Goal: Information Seeking & Learning: Check status

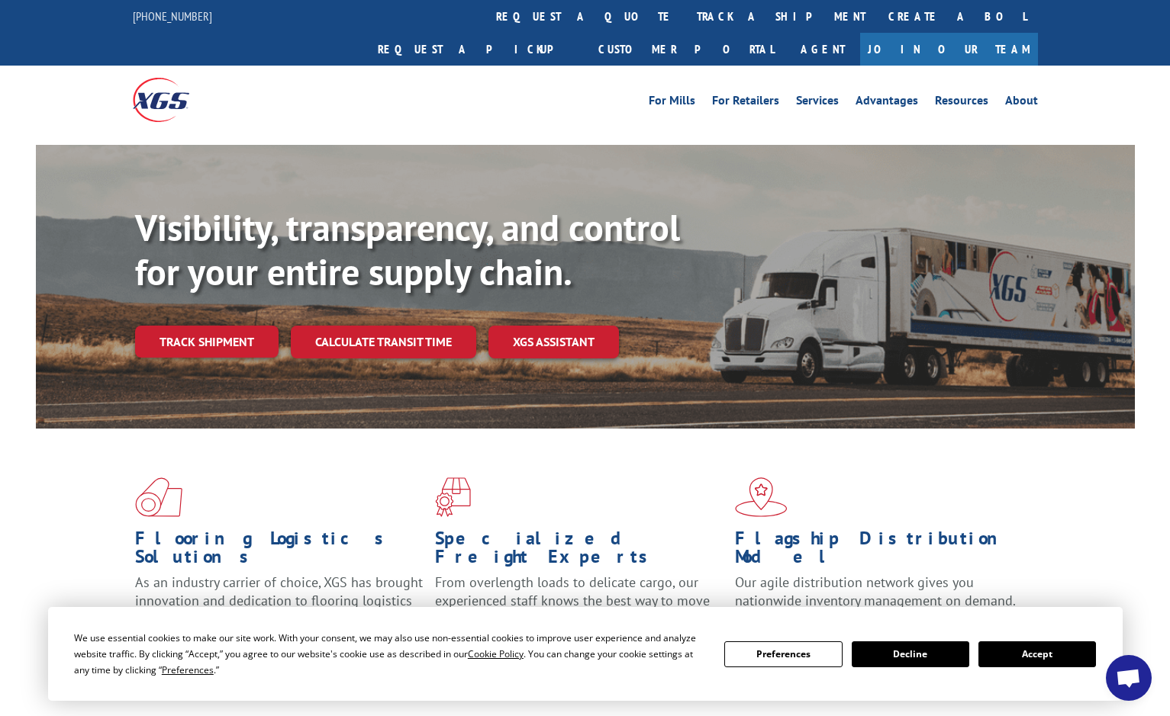
click at [228, 327] on div "Visibility, transparency, and control for your entire supply chain. Track shipm…" at bounding box center [634, 312] width 999 height 213
click at [232, 326] on link "Track shipment" at bounding box center [206, 342] width 143 height 32
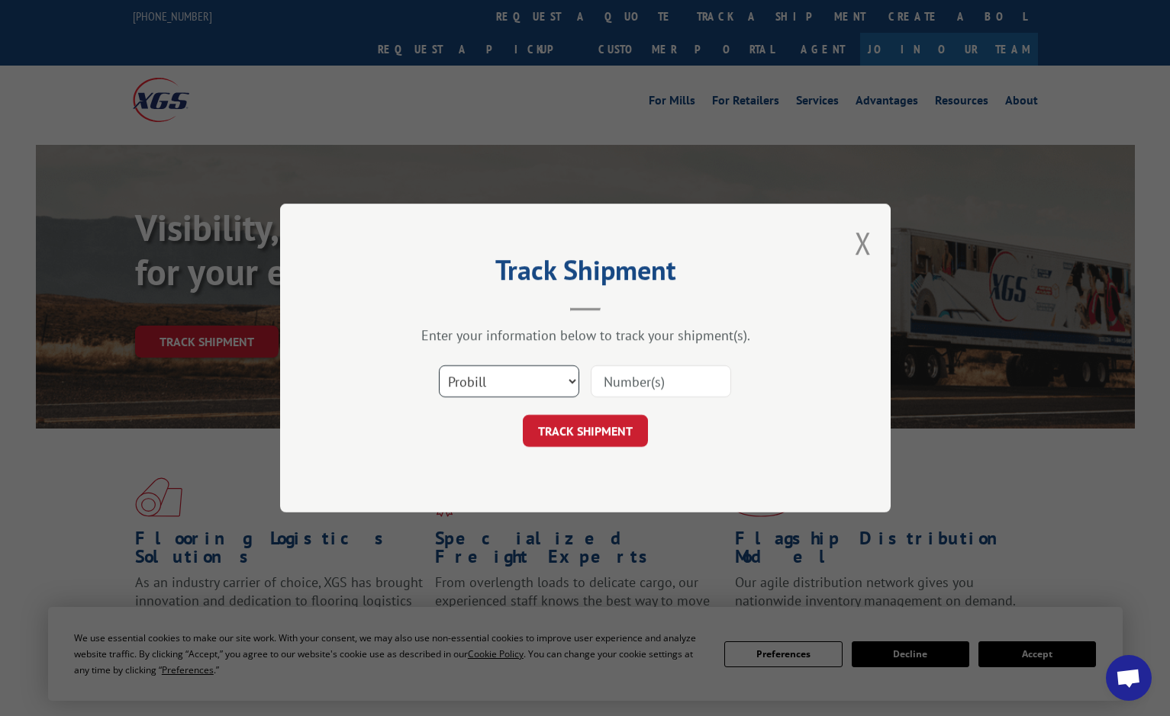
click at [504, 381] on select "Select category... Probill BOL PO" at bounding box center [509, 381] width 140 height 32
select select "bol"
click at [439, 365] on select "Select category... Probill BOL PO" at bounding box center [509, 381] width 140 height 32
click at [636, 373] on input at bounding box center [661, 381] width 140 height 32
type input "5551500"
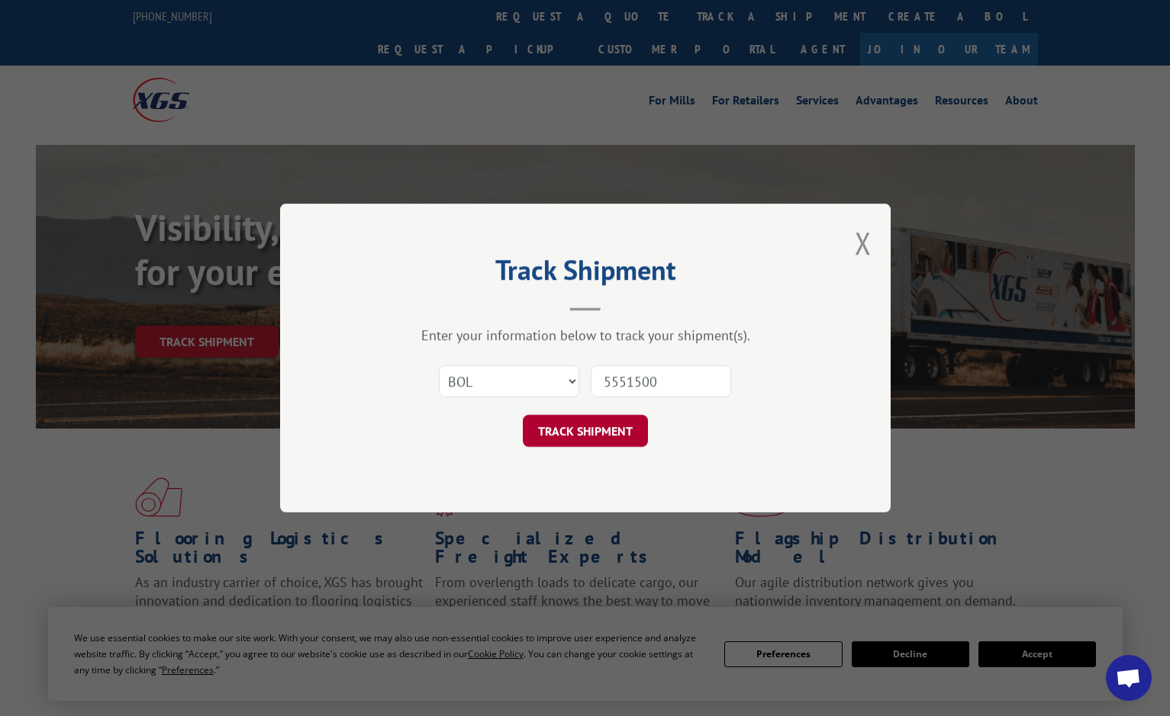
click at [592, 433] on button "TRACK SHIPMENT" at bounding box center [585, 431] width 125 height 32
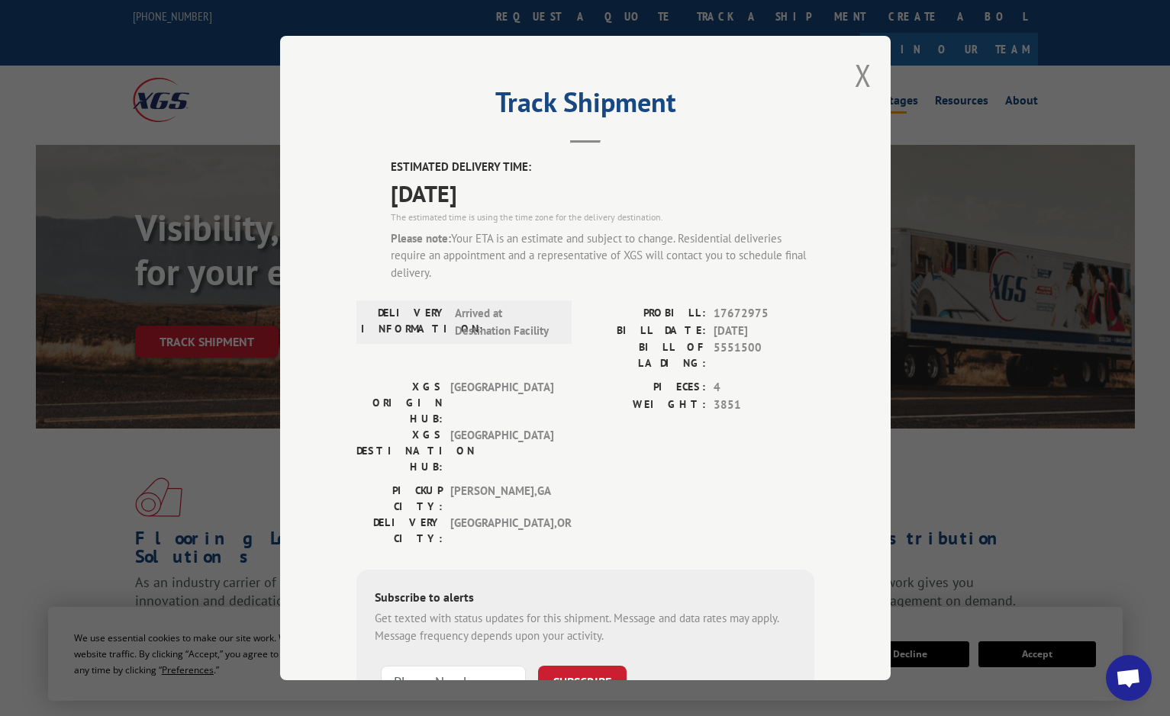
drag, startPoint x: 859, startPoint y: 76, endPoint x: 869, endPoint y: 78, distance: 10.2
click at [860, 76] on button "Close modal" at bounding box center [863, 75] width 17 height 40
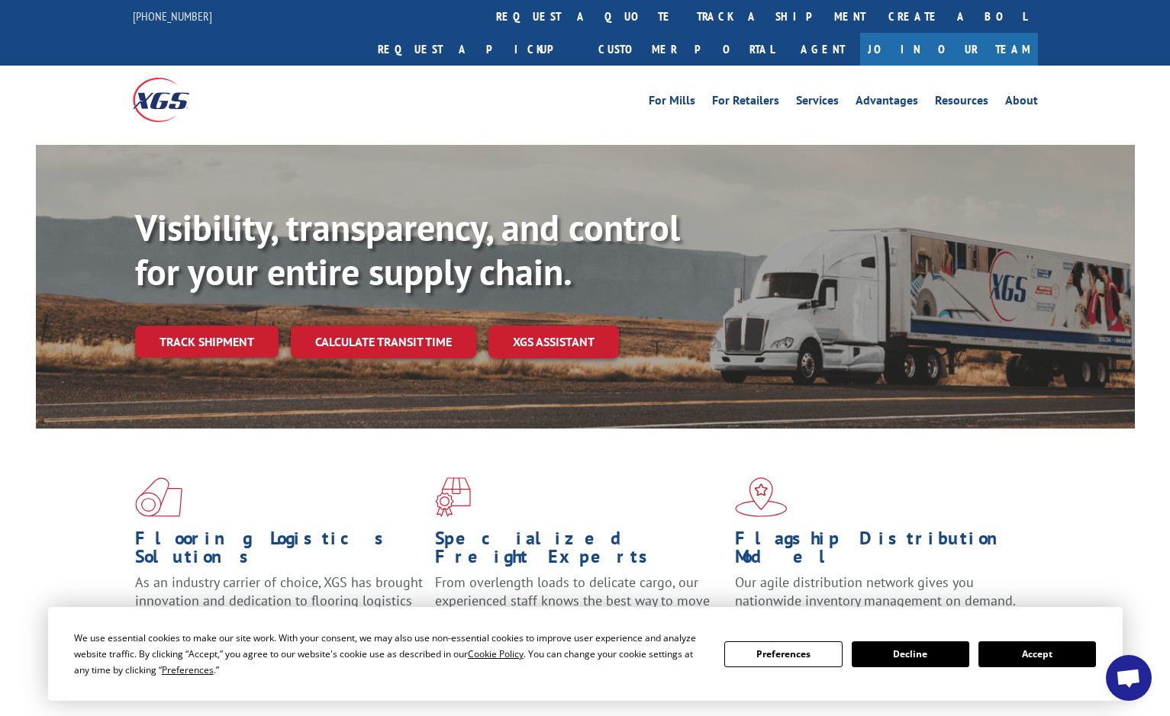
drag, startPoint x: 1036, startPoint y: 647, endPoint x: 1078, endPoint y: 577, distance: 81.8
click at [1036, 647] on button "Accept" at bounding box center [1036, 655] width 117 height 26
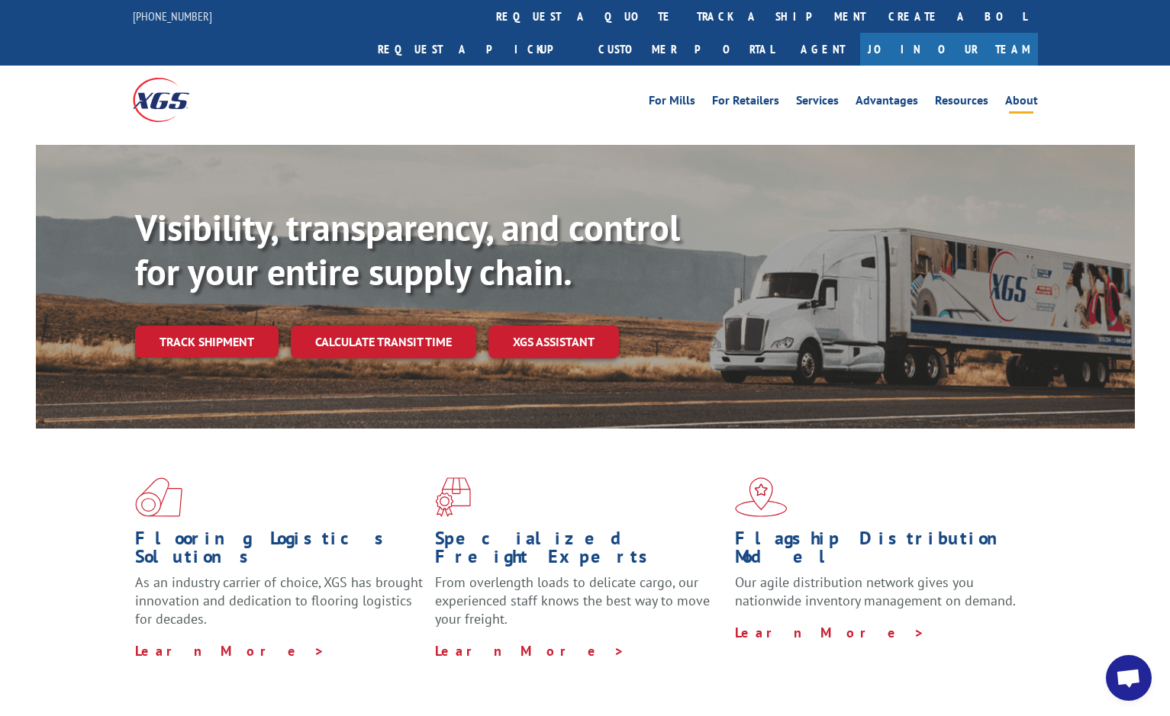
click at [1022, 95] on link "About" at bounding box center [1021, 103] width 33 height 17
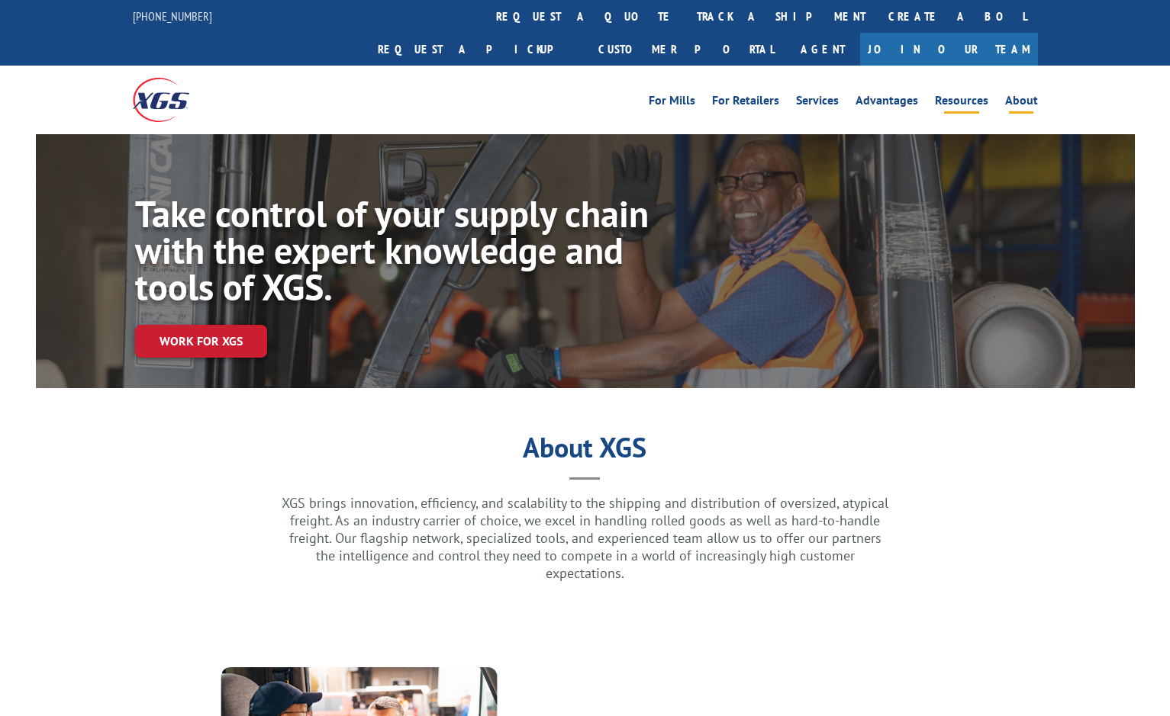
click at [971, 95] on link "Resources" at bounding box center [961, 103] width 53 height 17
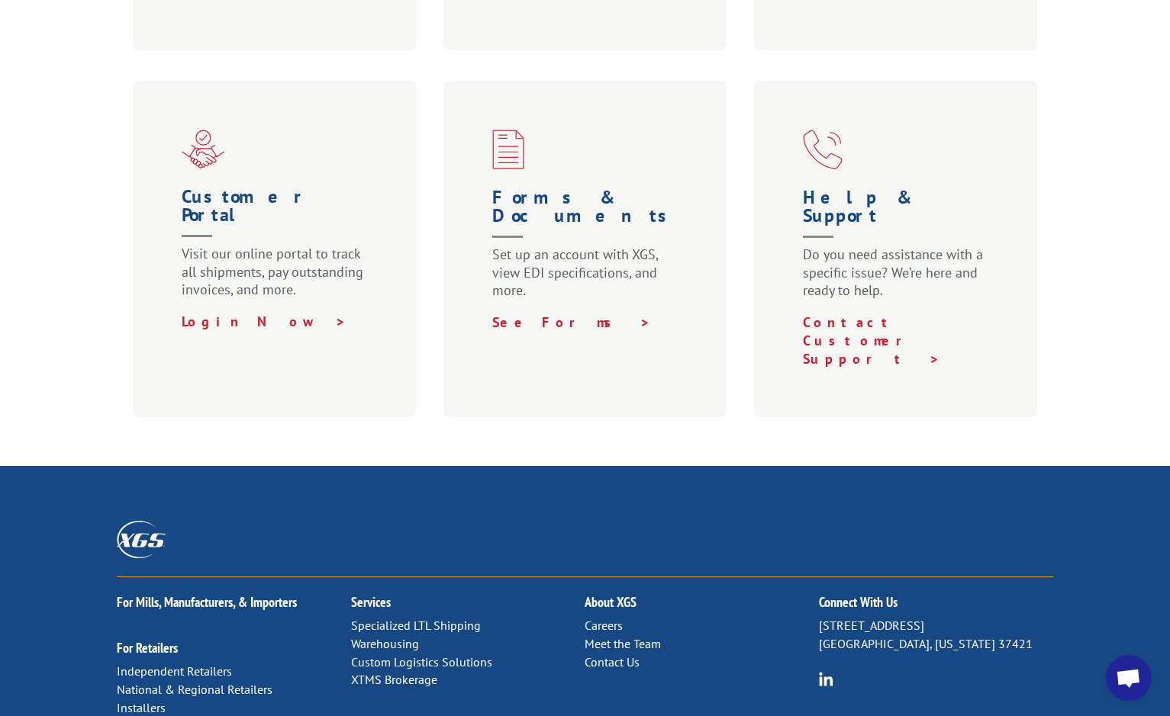
scroll to position [687, 0]
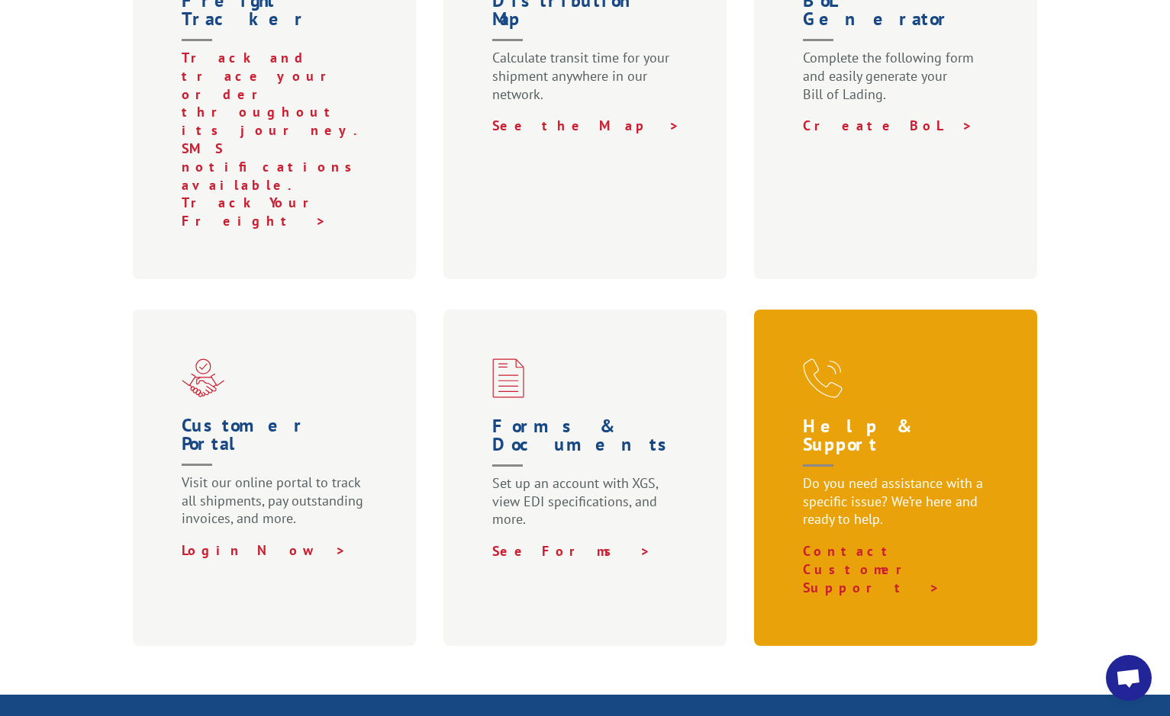
click at [953, 475] on p "Do you need assistance with a specific issue? We’re here and ready to help." at bounding box center [899, 509] width 192 height 68
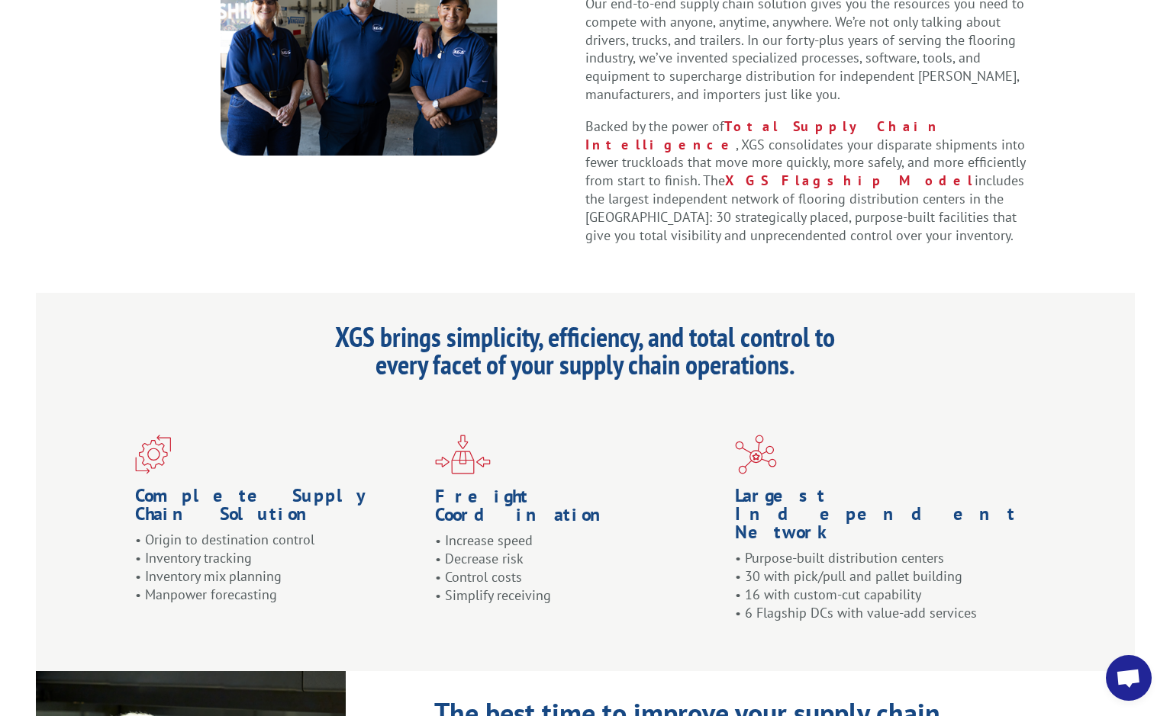
scroll to position [1601, 0]
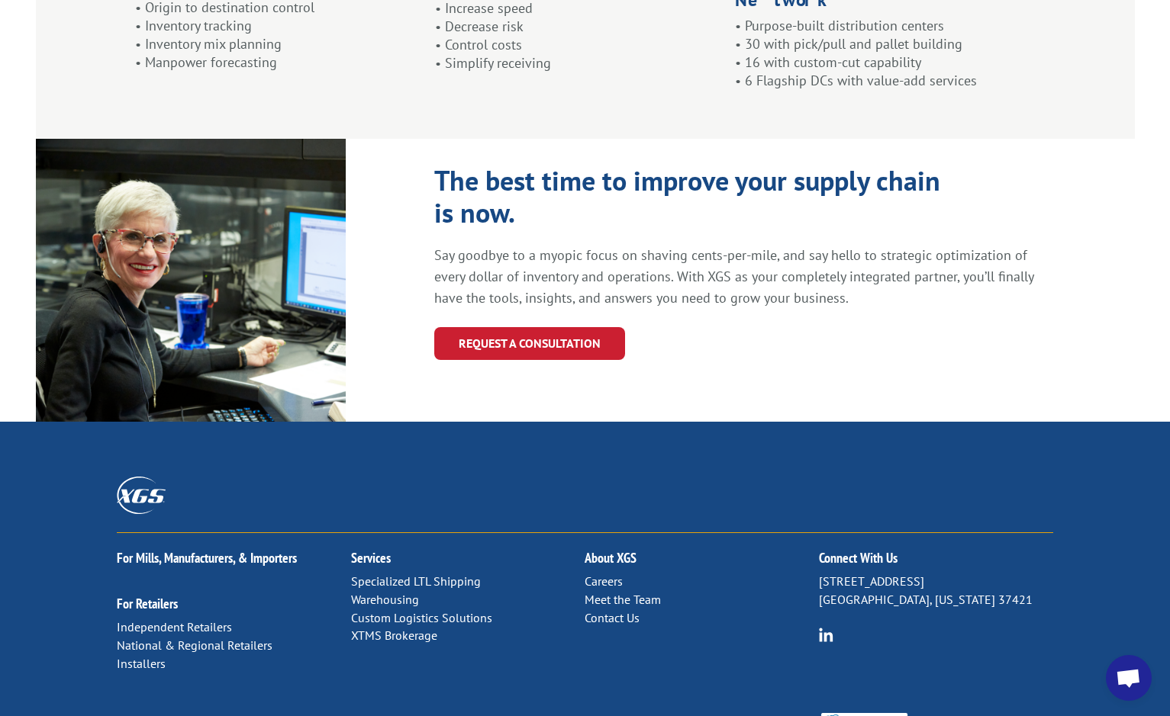
click at [609, 610] on link "Contact Us" at bounding box center [611, 617] width 55 height 15
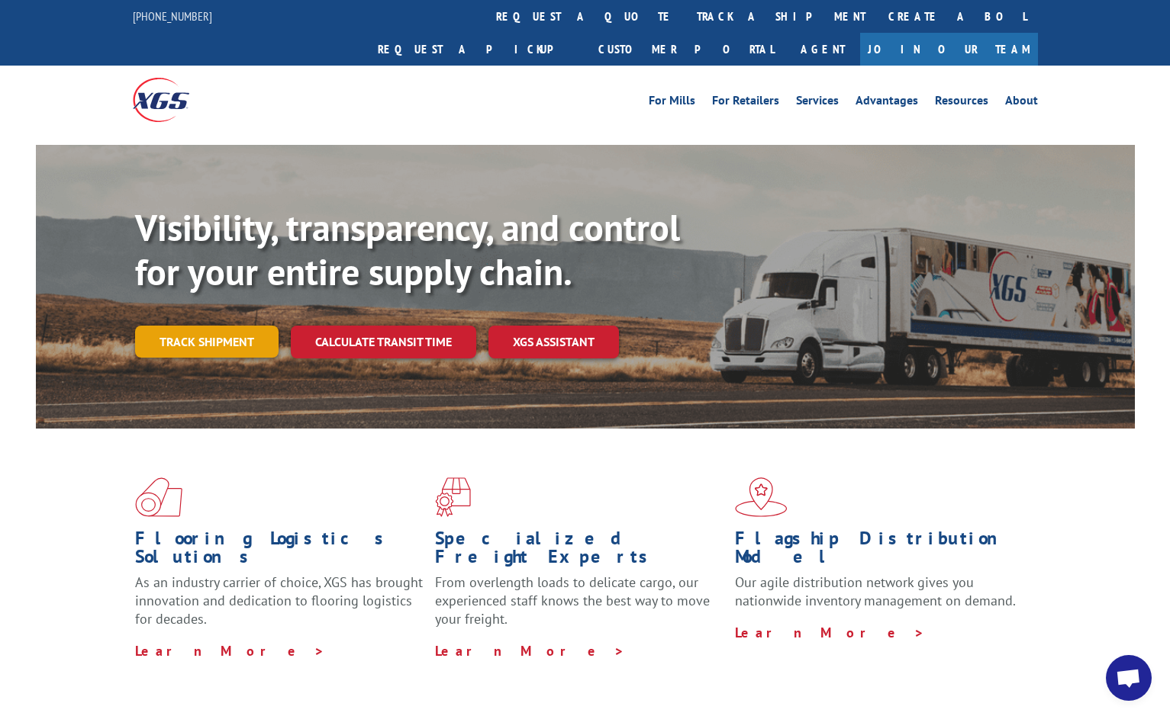
click at [219, 326] on link "Track shipment" at bounding box center [206, 342] width 143 height 32
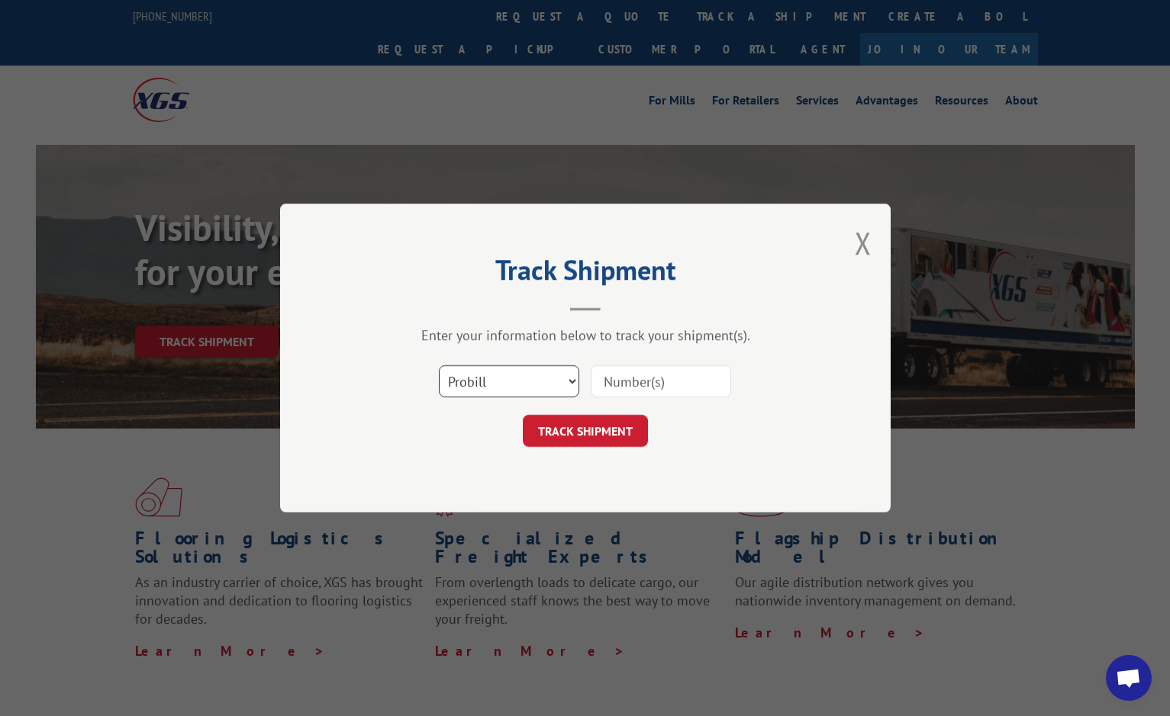
click at [543, 370] on select "Select category... Probill BOL PO" at bounding box center [509, 381] width 140 height 32
select select "bol"
click at [439, 365] on select "Select category... Probill BOL PO" at bounding box center [509, 381] width 140 height 32
click at [633, 381] on input at bounding box center [661, 381] width 140 height 32
type input "5551500"
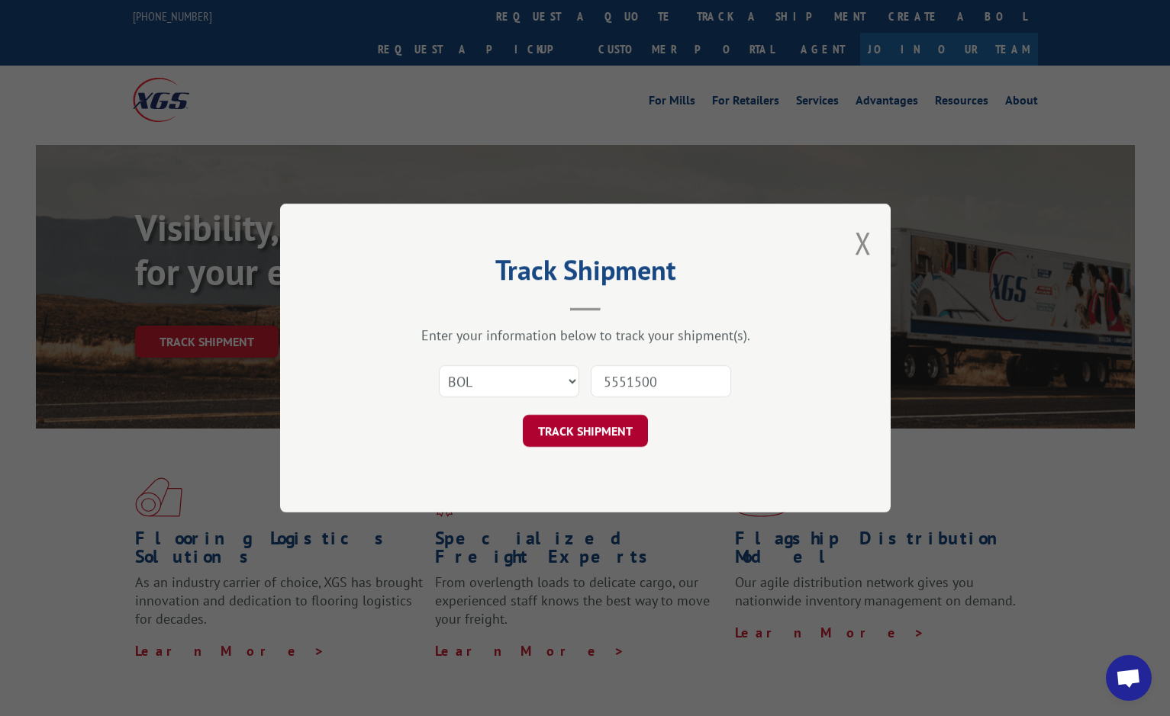
click at [586, 438] on button "TRACK SHIPMENT" at bounding box center [585, 431] width 125 height 32
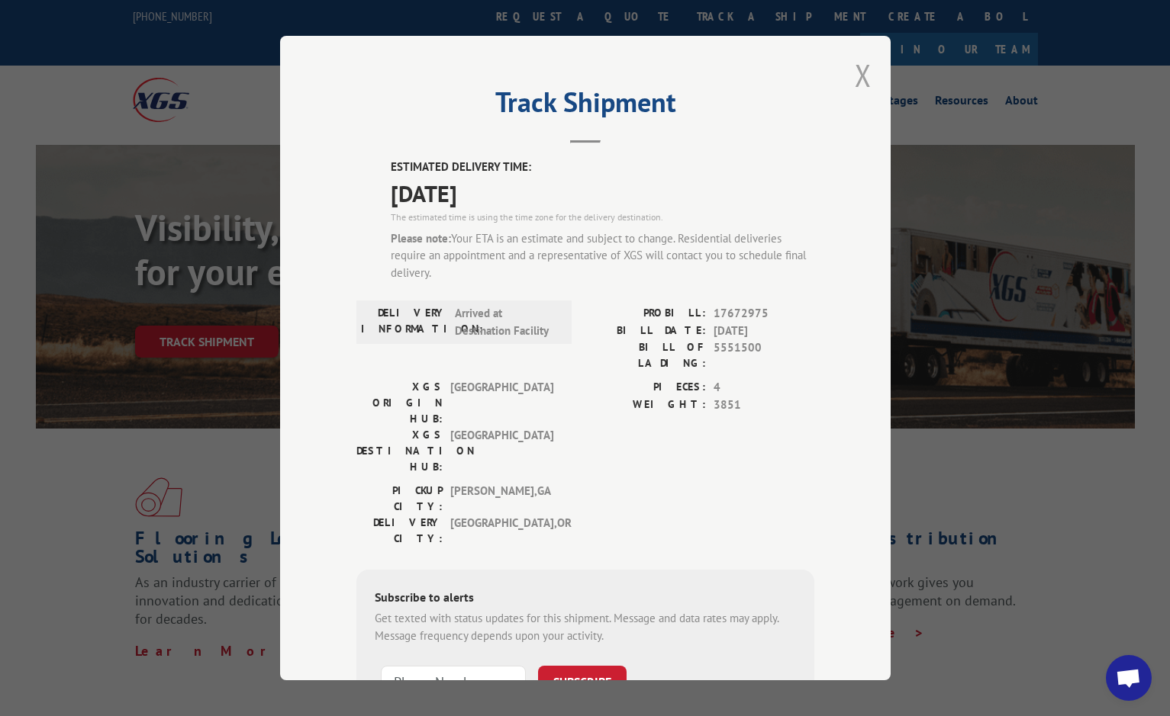
click at [858, 78] on button "Close modal" at bounding box center [863, 75] width 17 height 40
